Goal: Task Accomplishment & Management: Manage account settings

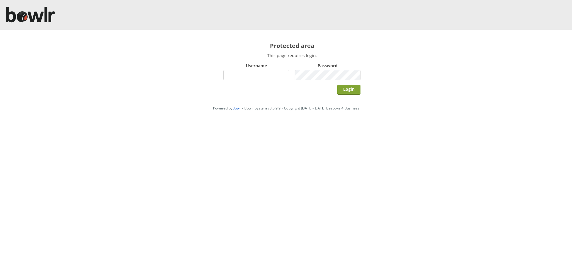
type input "hornseaindoorbowlsclub"
click at [354, 91] on input "Login" at bounding box center [348, 90] width 23 height 10
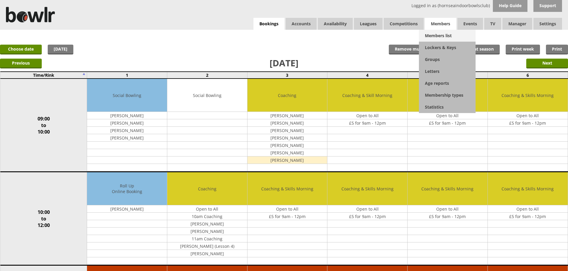
click at [442, 35] on link "Members list" at bounding box center [447, 36] width 57 height 12
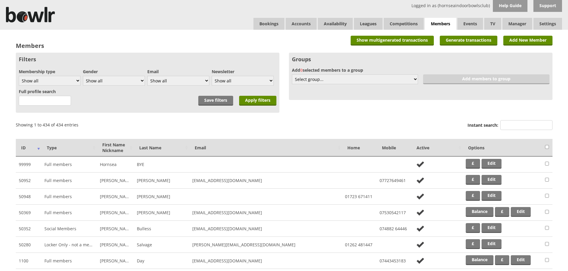
drag, startPoint x: 508, startPoint y: 125, endPoint x: 502, endPoint y: 120, distance: 7.8
click at [506, 123] on input "Instant search:" at bounding box center [526, 125] width 52 height 10
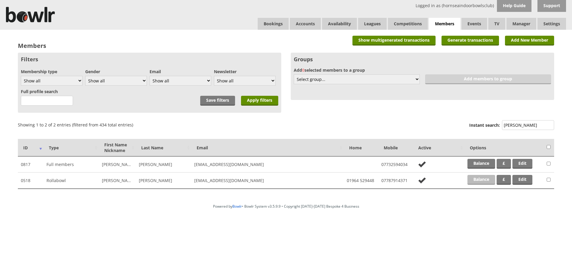
type input "simon"
click at [483, 178] on link "Balance" at bounding box center [481, 180] width 28 height 10
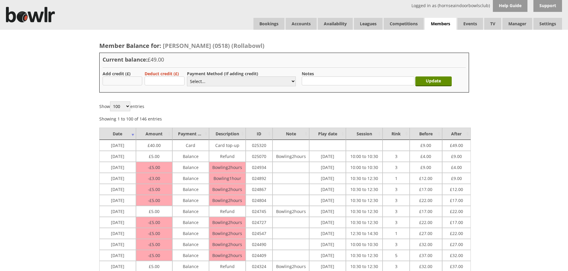
click at [130, 81] on input "text" at bounding box center [122, 81] width 40 height 9
type input "270.00"
click at [210, 82] on select "Select... Cash Card Cheque Bank Transfer Other Member Card Gift Voucher Balance" at bounding box center [241, 82] width 109 height 10
select select "2"
click at [187, 77] on select "Select... Cash Card Cheque Bank Transfer Other Member Card Gift Voucher Balance" at bounding box center [241, 82] width 109 height 10
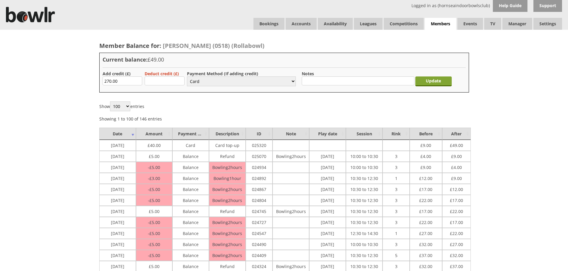
click at [427, 83] on input "Update" at bounding box center [433, 82] width 36 height 10
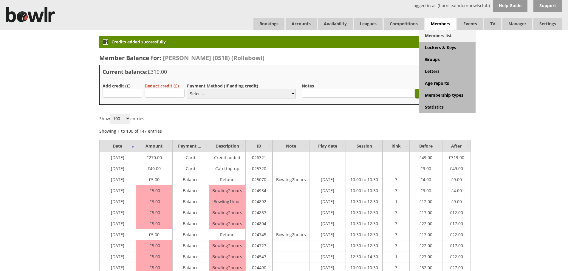
click at [446, 36] on link "Members list" at bounding box center [447, 36] width 57 height 12
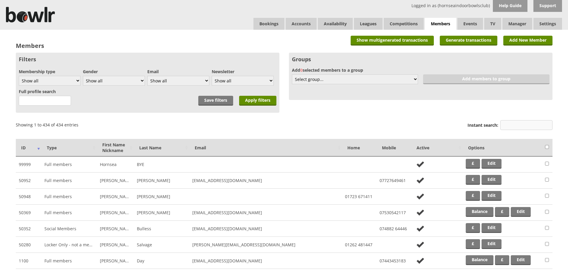
click at [510, 130] on input "Instant search:" at bounding box center [526, 125] width 52 height 10
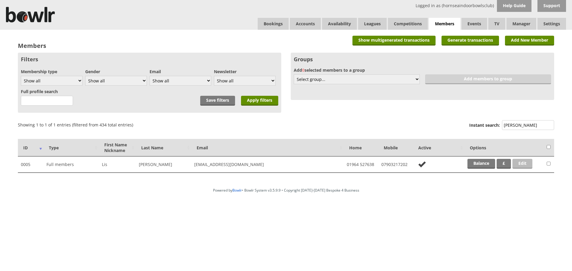
type input "[PERSON_NAME]"
click at [524, 164] on link "Edit" at bounding box center [522, 164] width 20 height 10
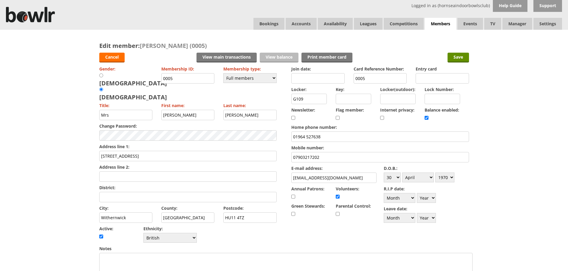
click at [281, 56] on link "View balance" at bounding box center [278, 58] width 39 height 10
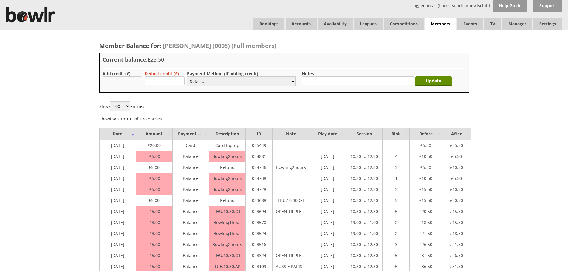
click at [137, 79] on input "text" at bounding box center [122, 81] width 40 height 9
type input "200.00"
click at [230, 81] on select "Select... Cash Card Cheque Bank Transfer Other Member Card Gift Voucher Balance" at bounding box center [241, 82] width 109 height 10
select select "2"
click at [187, 77] on select "Select... Cash Card Cheque Bank Transfer Other Member Card Gift Voucher Balance" at bounding box center [241, 82] width 109 height 10
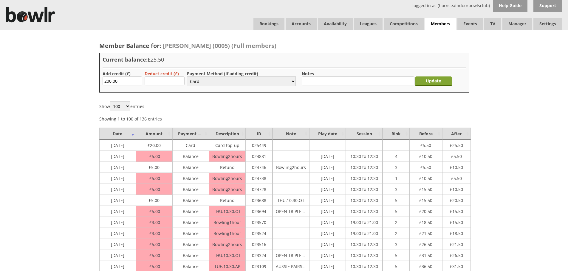
click at [438, 80] on input "Update" at bounding box center [433, 82] width 36 height 10
